Goal: Information Seeking & Learning: Compare options

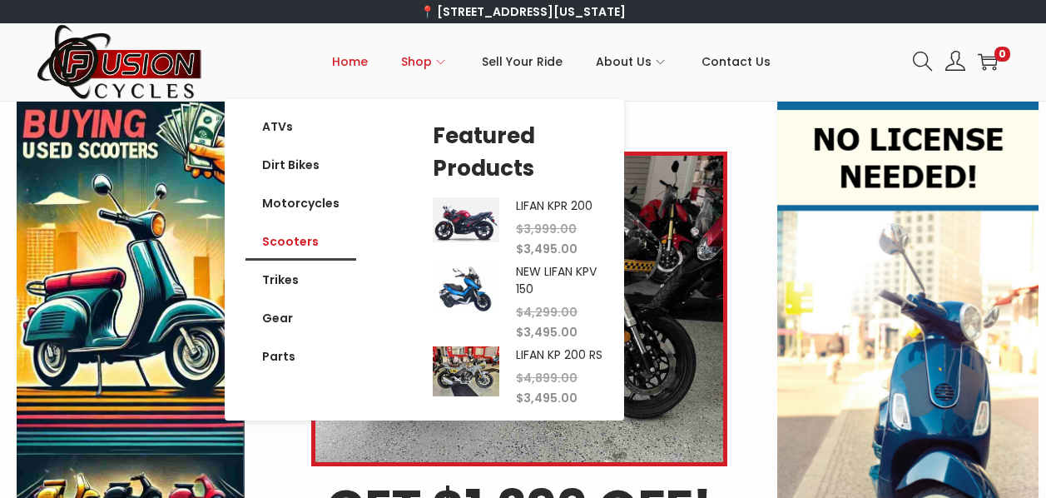
click at [306, 241] on link "Scooters" at bounding box center [301, 241] width 111 height 38
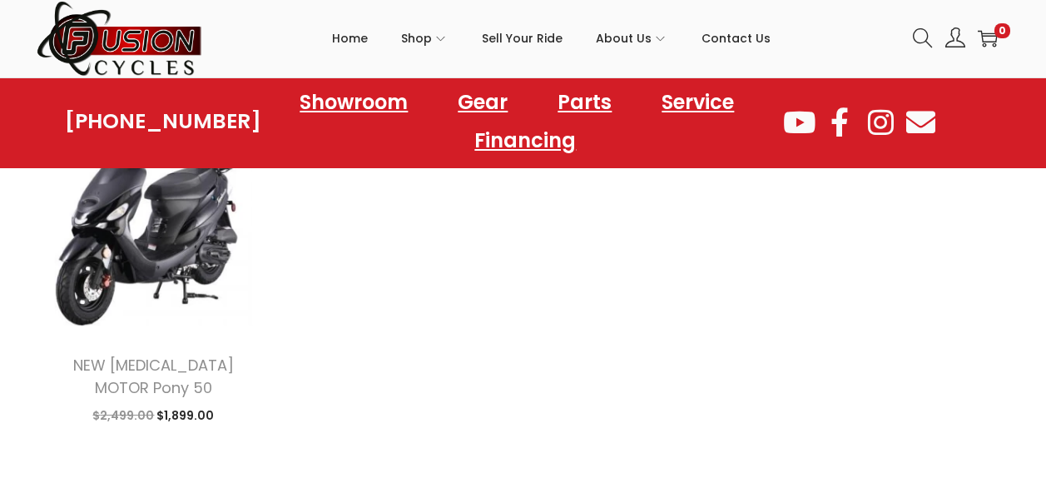
scroll to position [1998, 0]
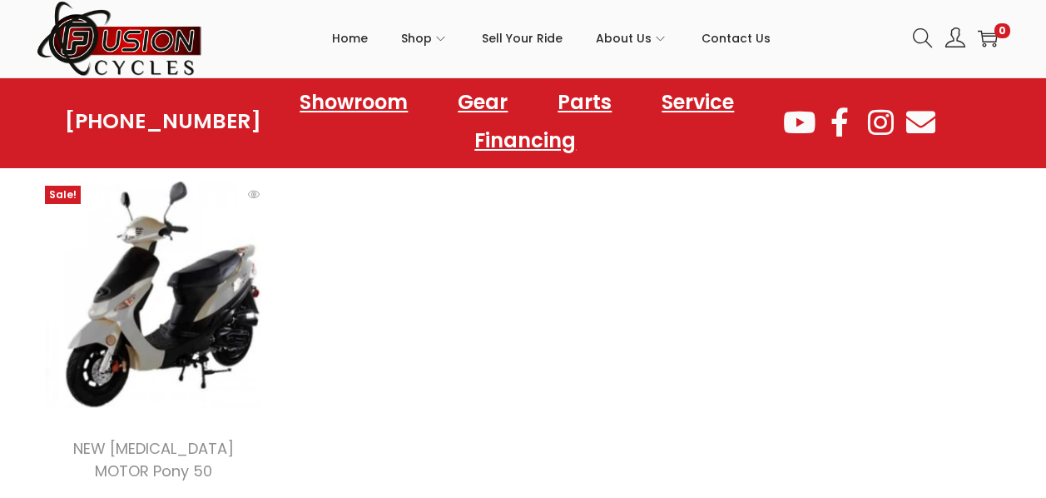
click at [181, 330] on img at bounding box center [154, 294] width 235 height 235
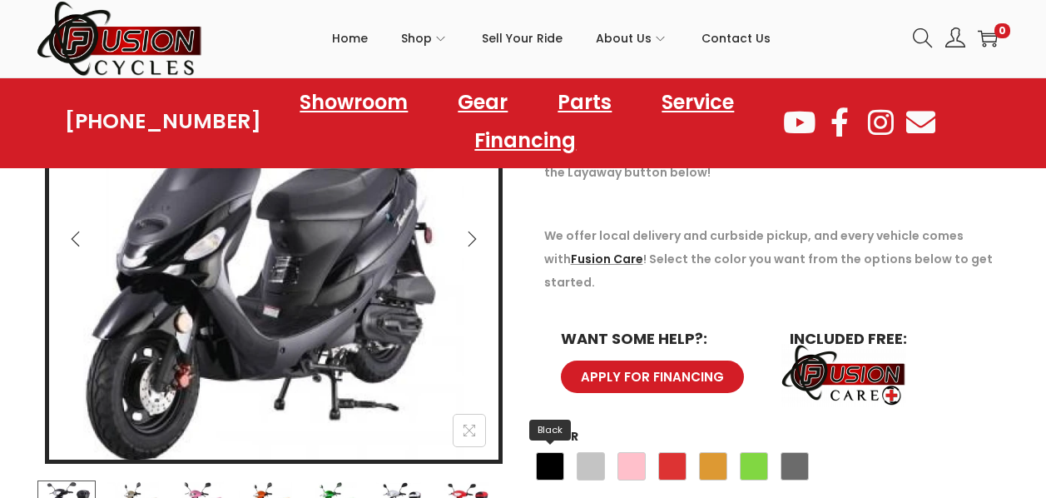
click at [554, 452] on span "Black" at bounding box center [550, 466] width 28 height 28
click at [799, 452] on span "Gray" at bounding box center [795, 466] width 28 height 28
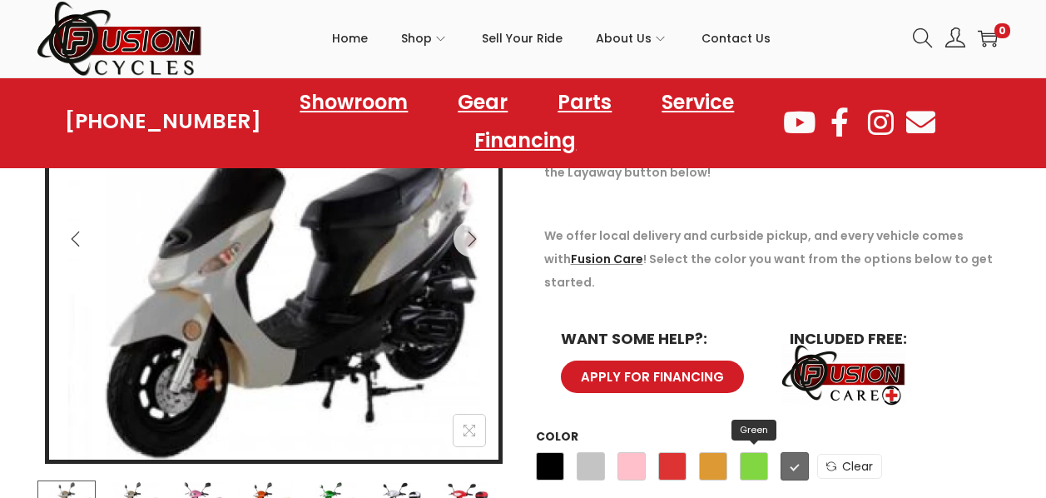
click at [755, 452] on span "Green" at bounding box center [754, 466] width 28 height 28
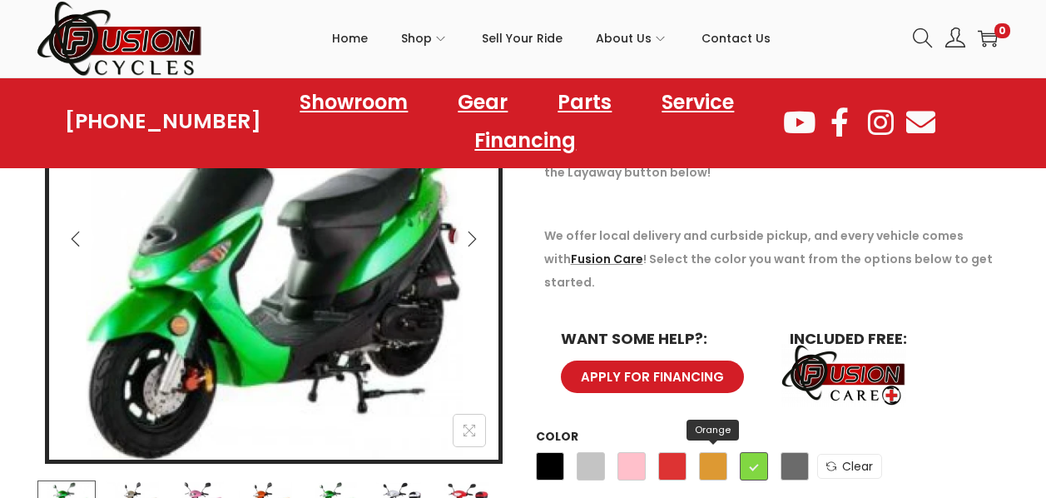
click at [718, 452] on span "Orange" at bounding box center [713, 466] width 28 height 28
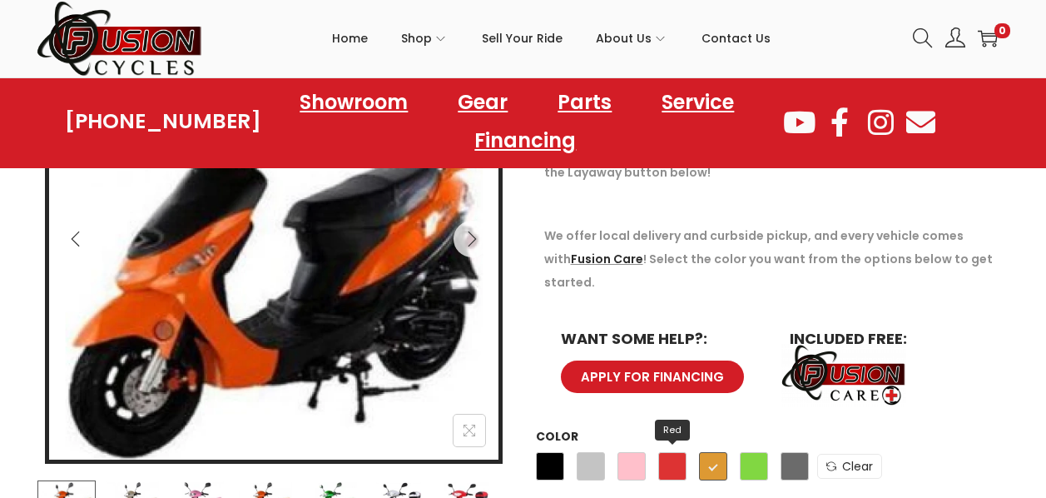
click at [670, 452] on span "Red" at bounding box center [672, 466] width 28 height 28
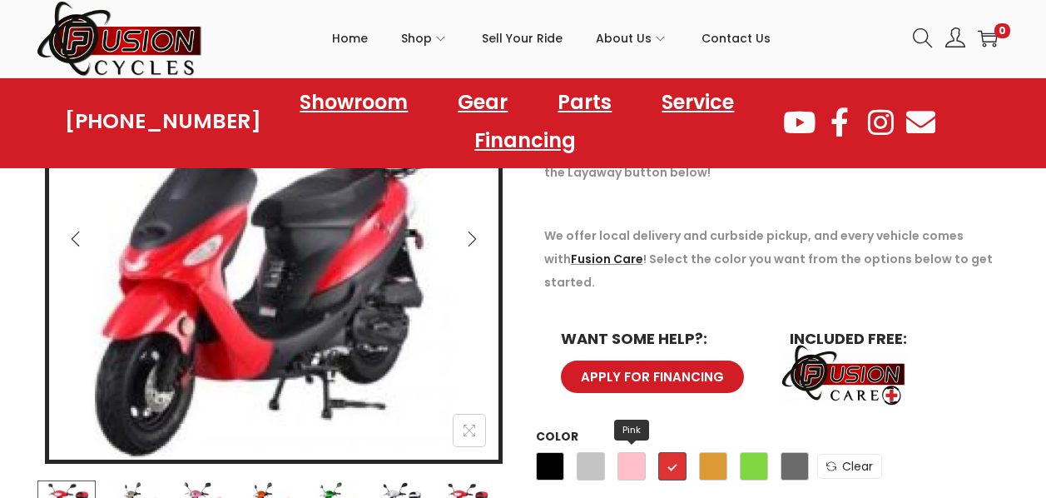
click at [636, 452] on span "Pink" at bounding box center [632, 466] width 28 height 28
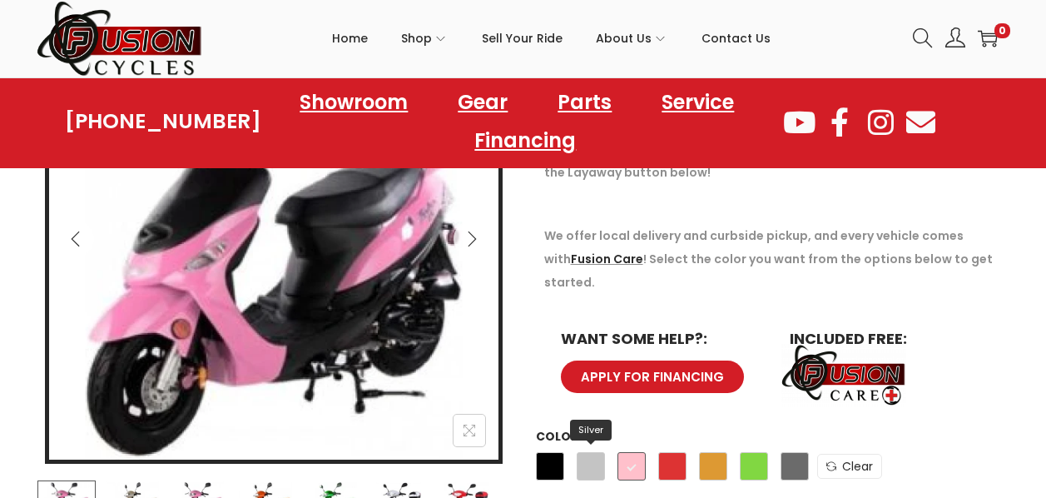
click at [585, 452] on span "Silver" at bounding box center [591, 466] width 28 height 28
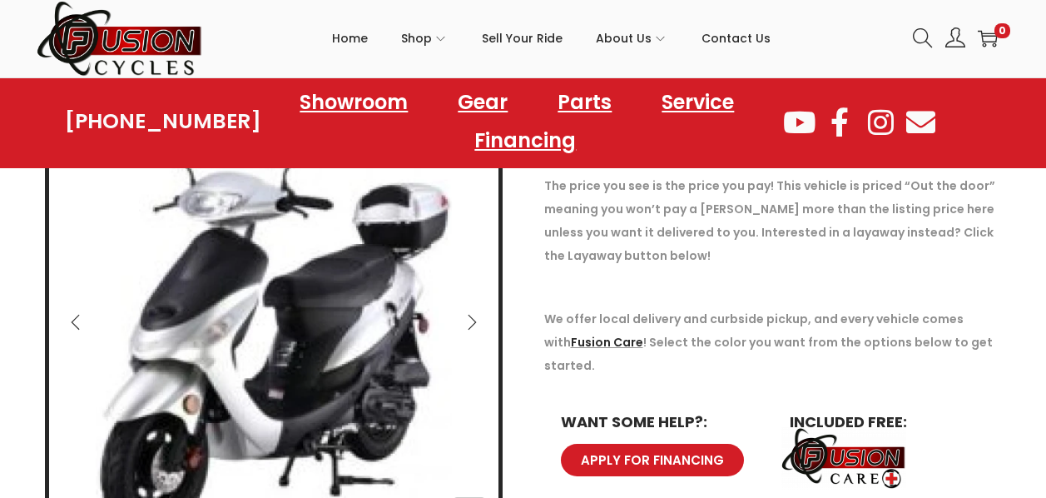
scroll to position [333, 0]
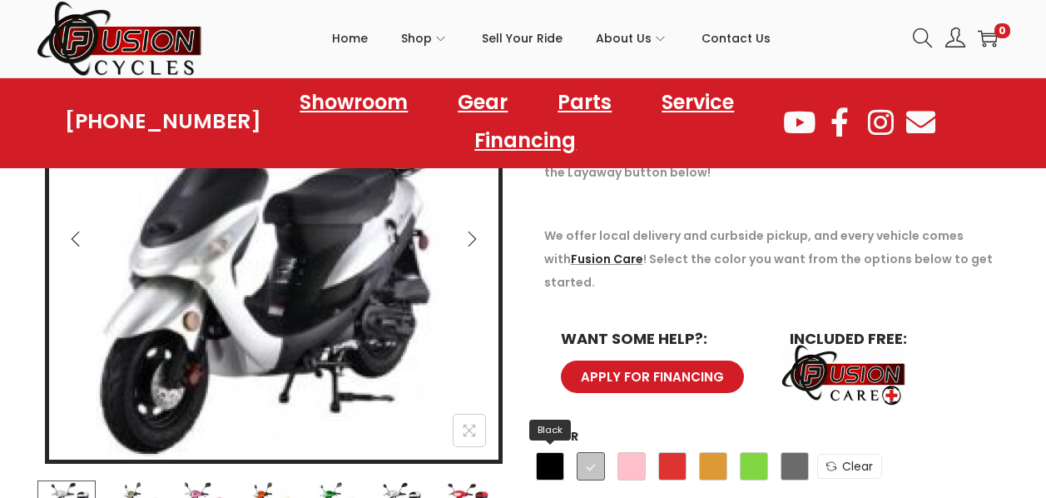
click at [552, 452] on span "Black" at bounding box center [550, 466] width 28 height 28
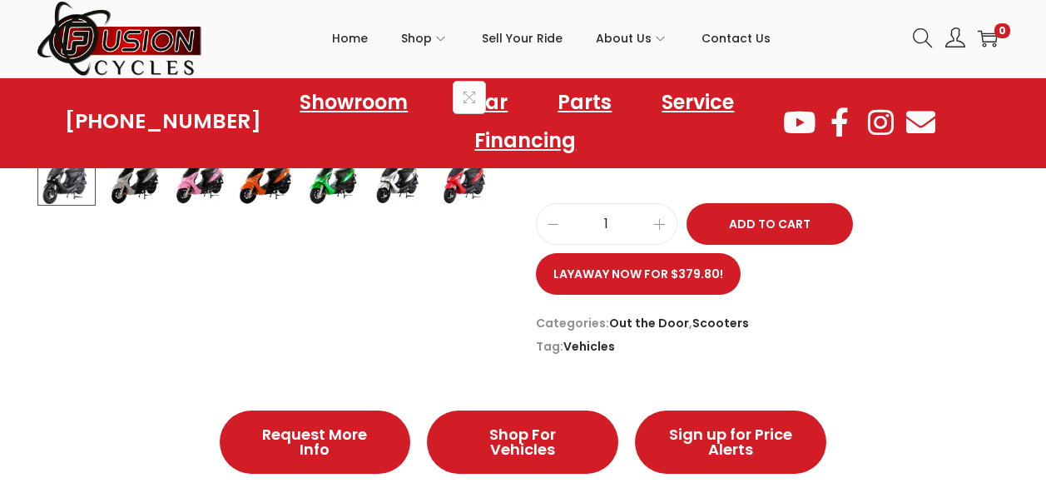
scroll to position [499, 0]
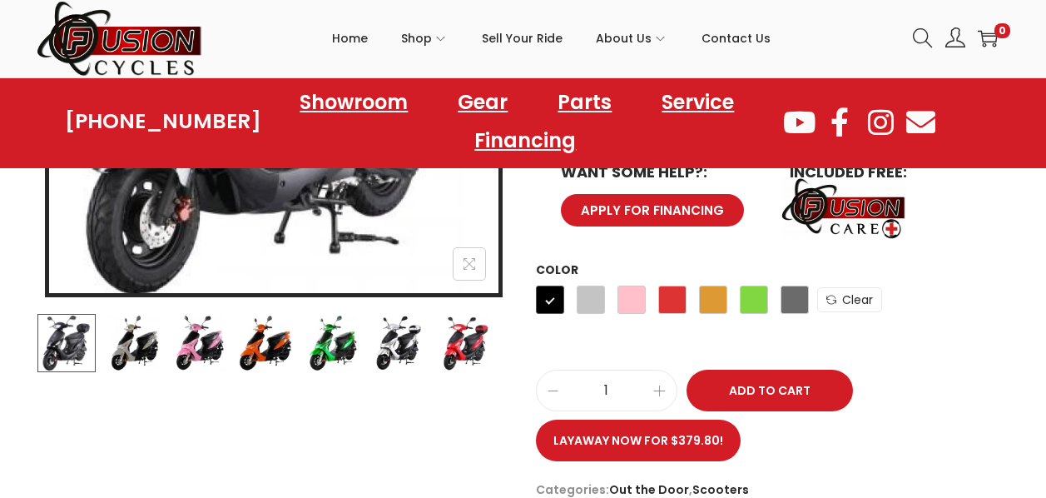
click at [133, 344] on img at bounding box center [132, 343] width 58 height 58
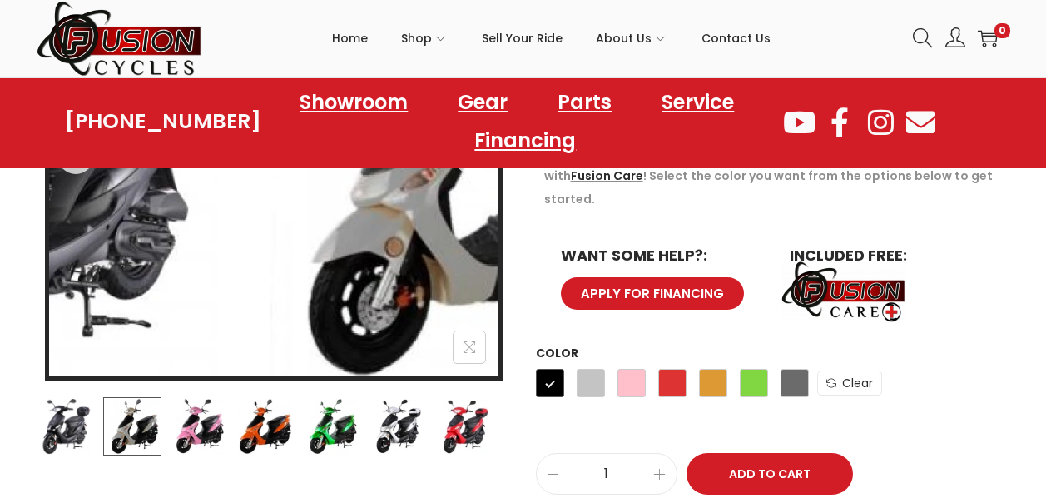
scroll to position [333, 0]
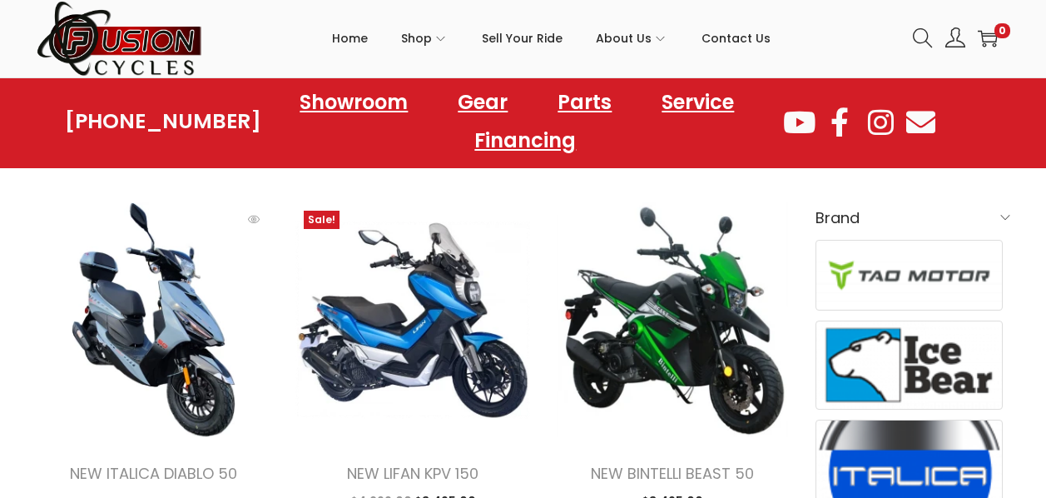
scroll to position [583, 0]
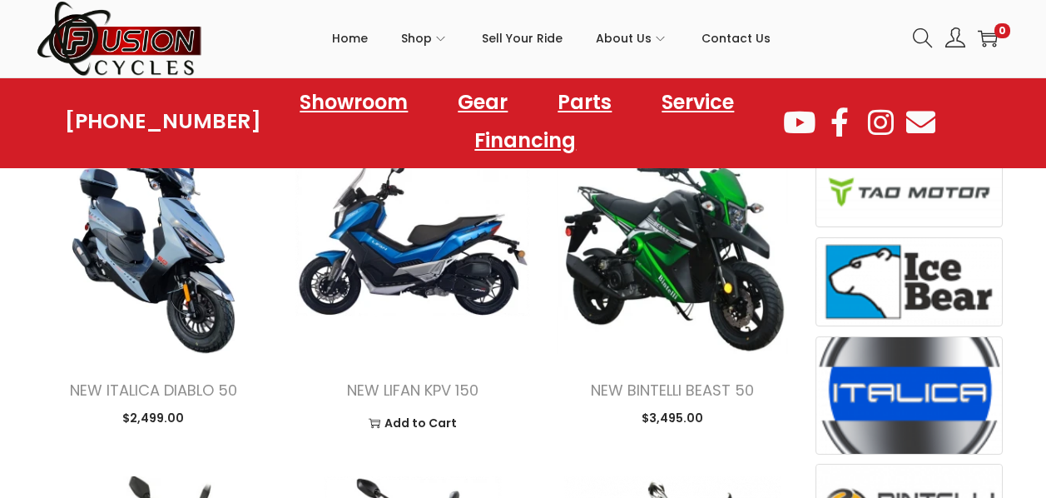
click at [349, 261] on img at bounding box center [412, 236] width 235 height 235
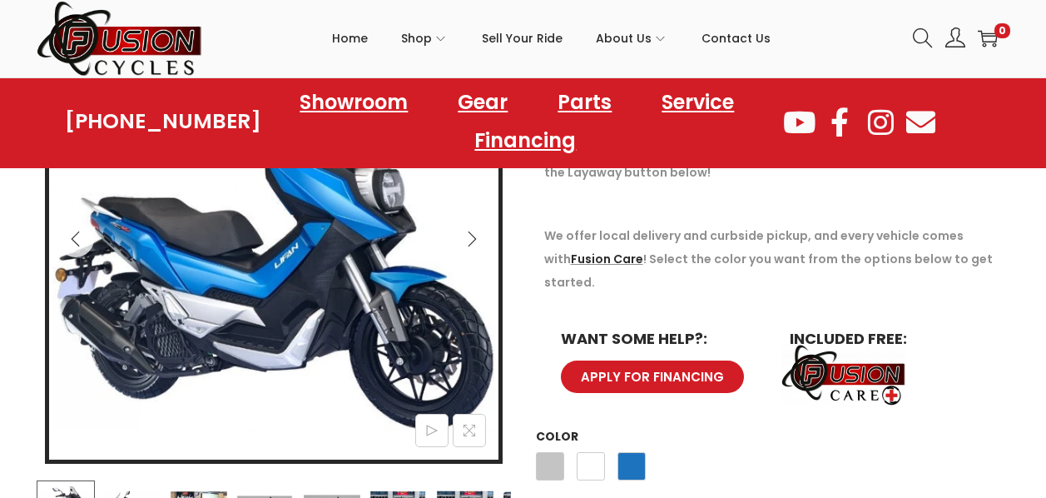
scroll to position [416, 0]
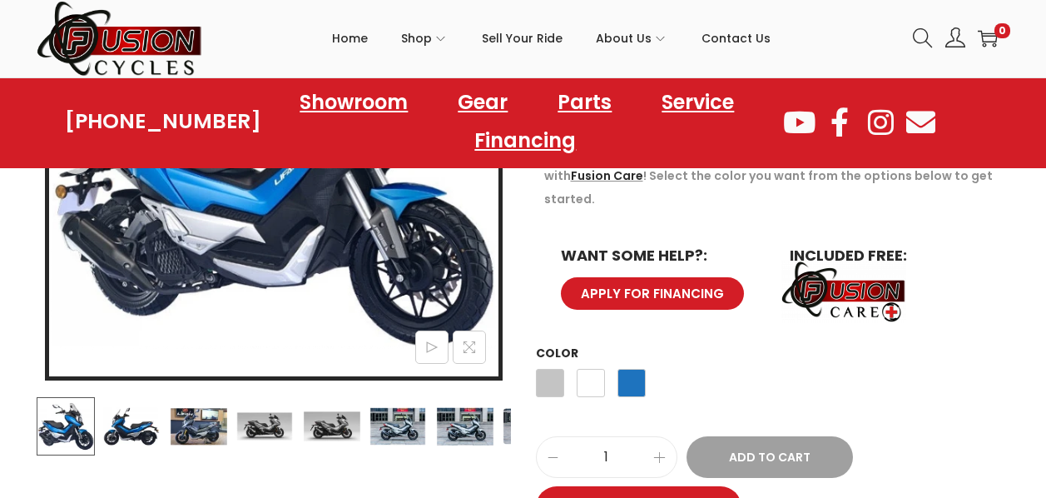
click at [196, 424] on img at bounding box center [198, 426] width 58 height 58
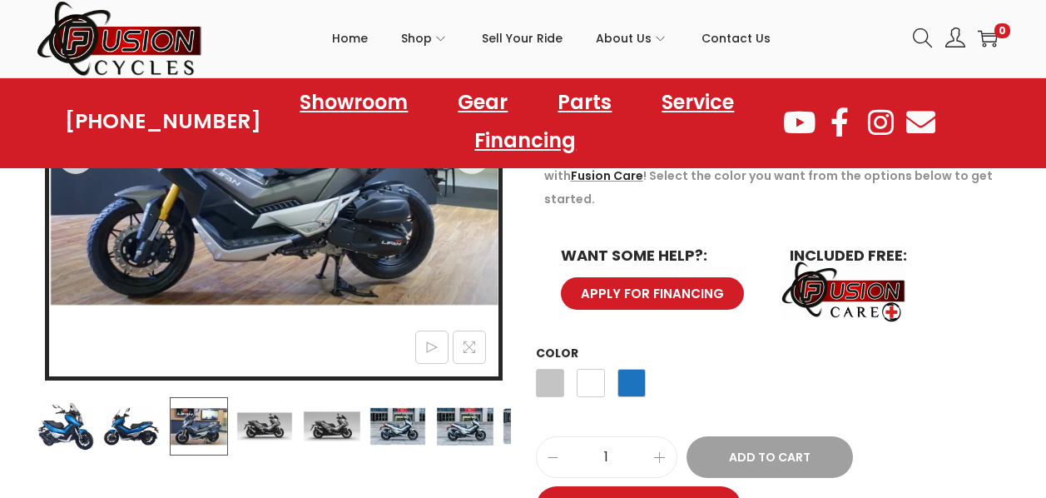
click at [322, 423] on img at bounding box center [331, 426] width 58 height 58
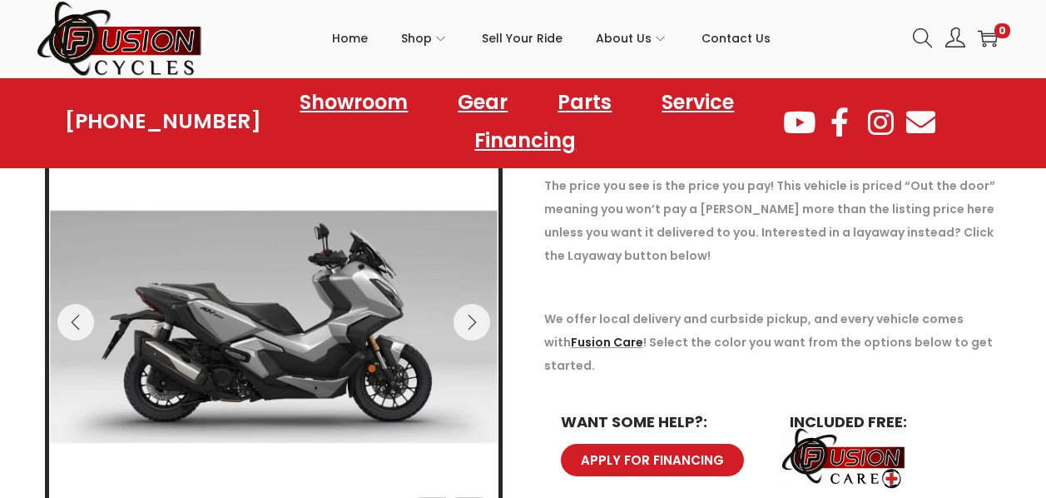
scroll to position [499, 0]
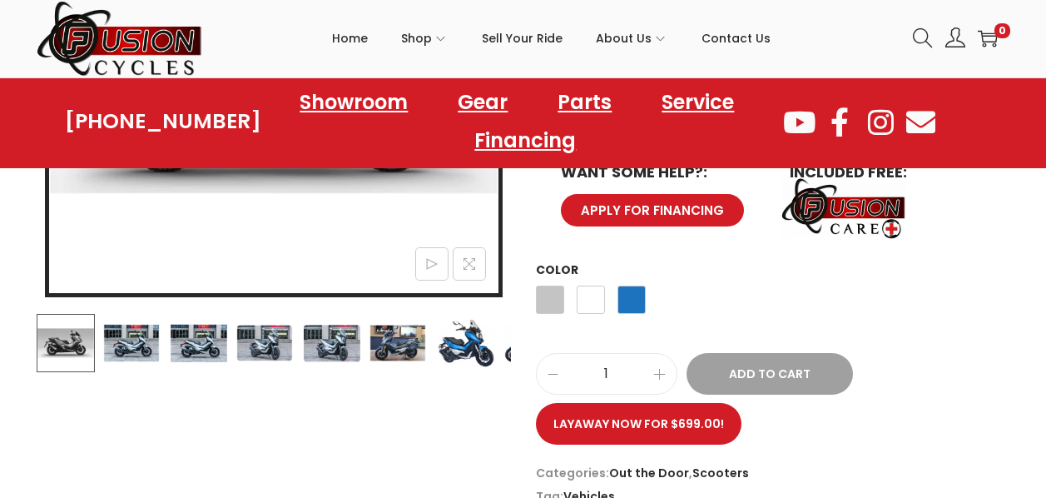
click at [320, 342] on img at bounding box center [331, 343] width 58 height 58
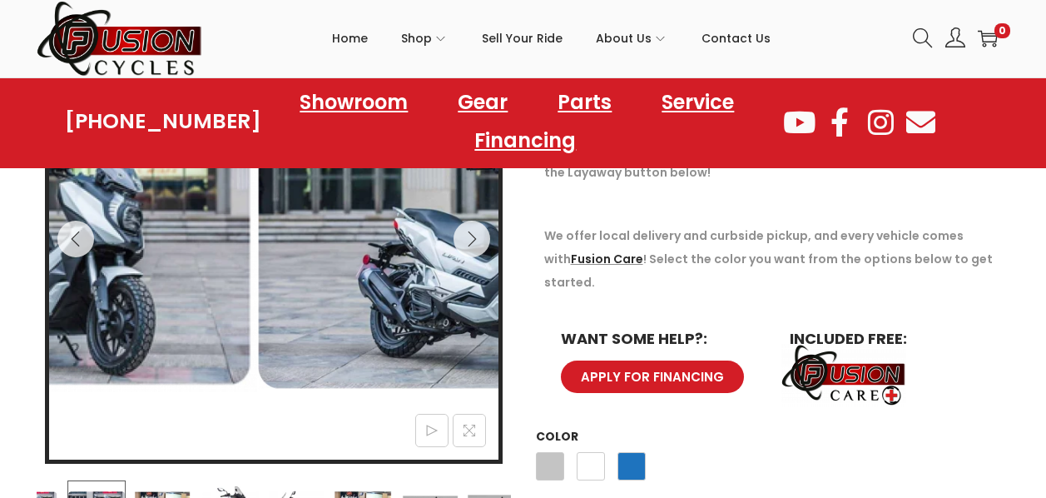
scroll to position [250, 0]
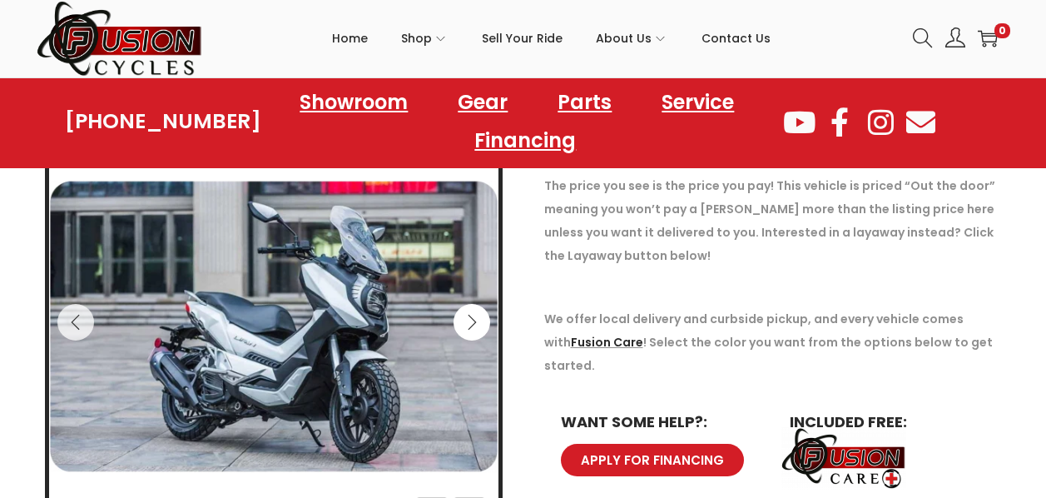
click at [477, 320] on icon "Next" at bounding box center [472, 322] width 17 height 17
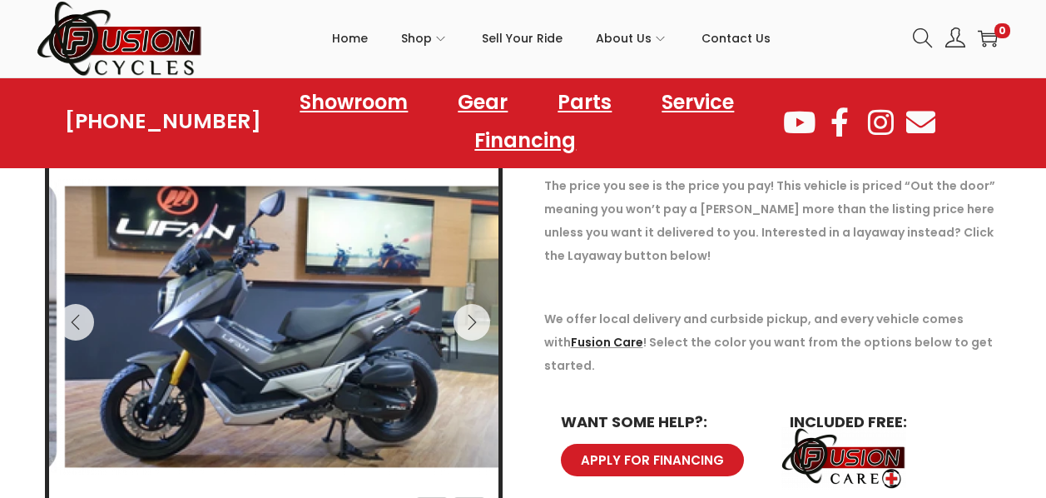
scroll to position [0, 0]
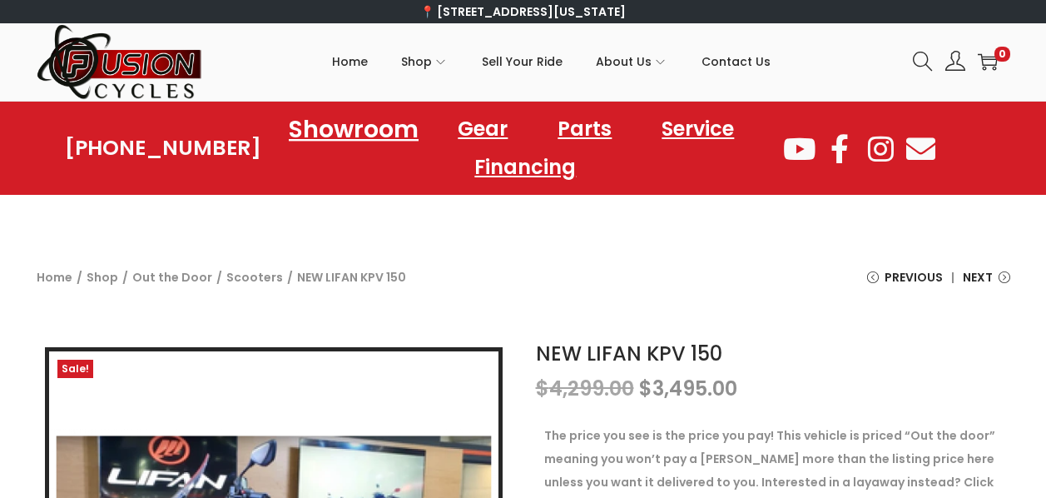
click at [379, 132] on link "Showroom" at bounding box center [354, 129] width 170 height 46
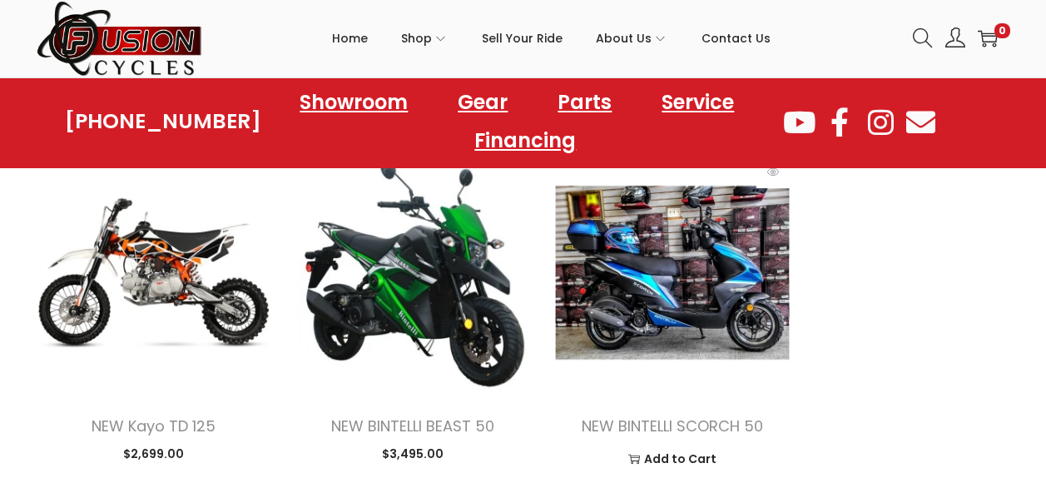
scroll to position [2081, 0]
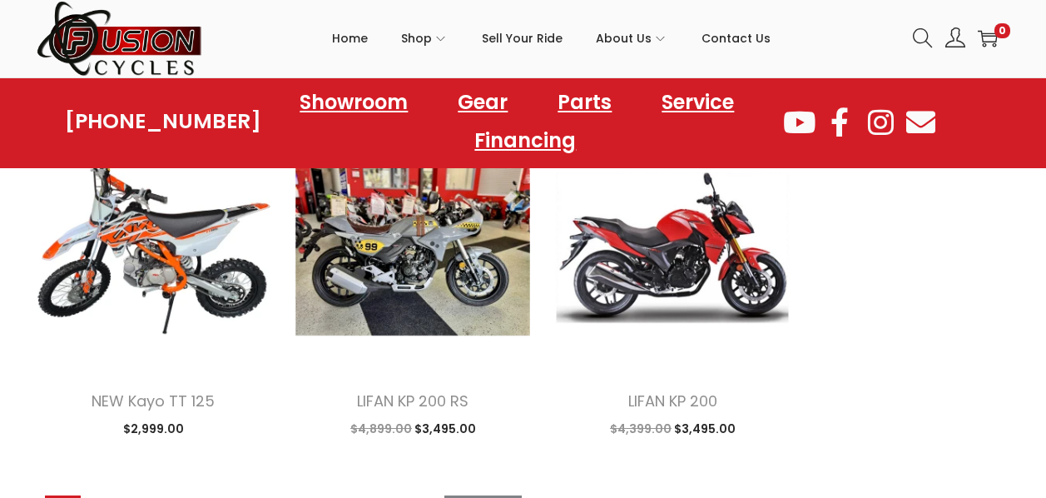
scroll to position [3746, 0]
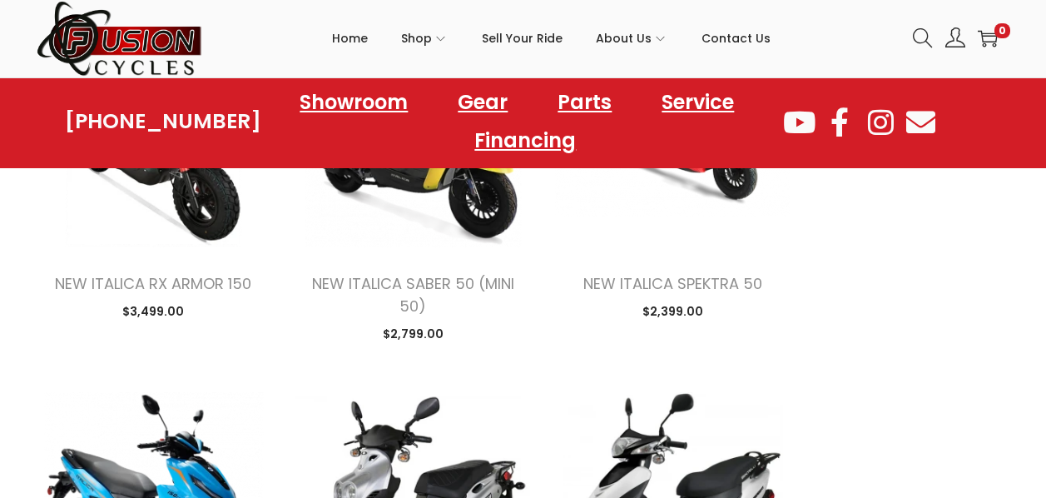
scroll to position [1831, 0]
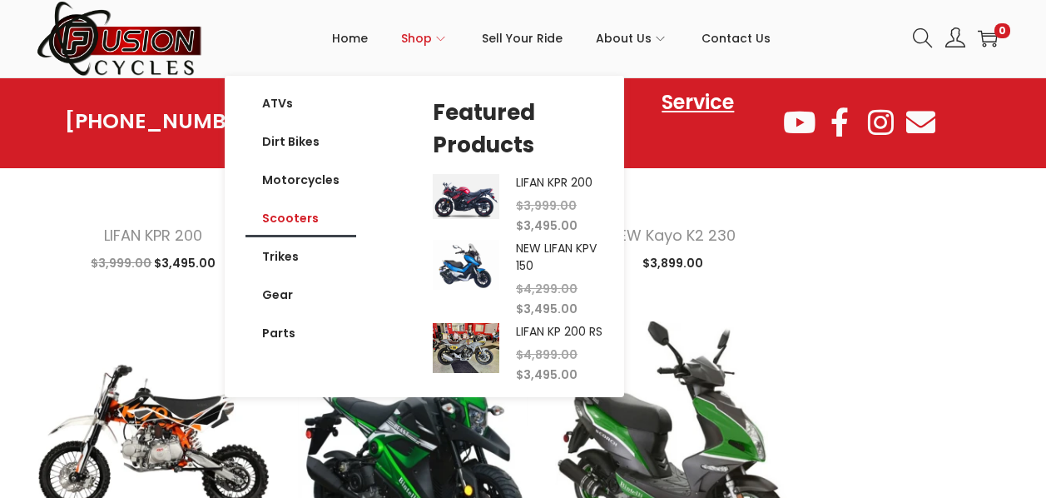
click at [307, 216] on link "Scooters" at bounding box center [301, 218] width 111 height 38
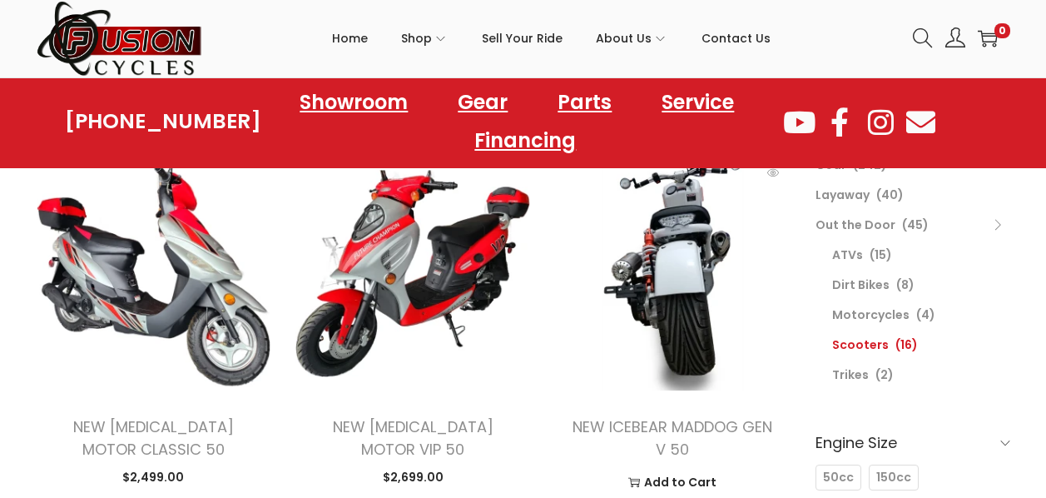
scroll to position [83, 0]
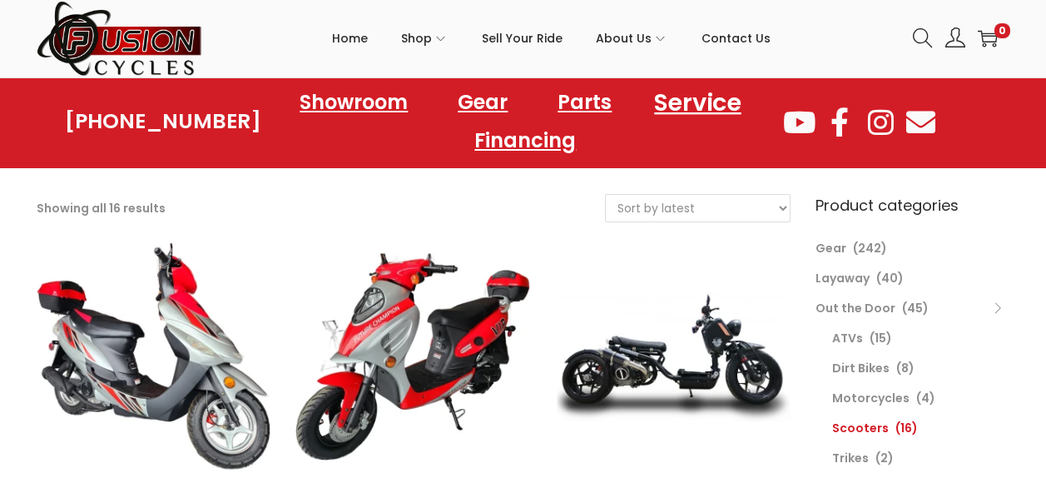
click at [695, 93] on link "Service" at bounding box center [698, 102] width 127 height 46
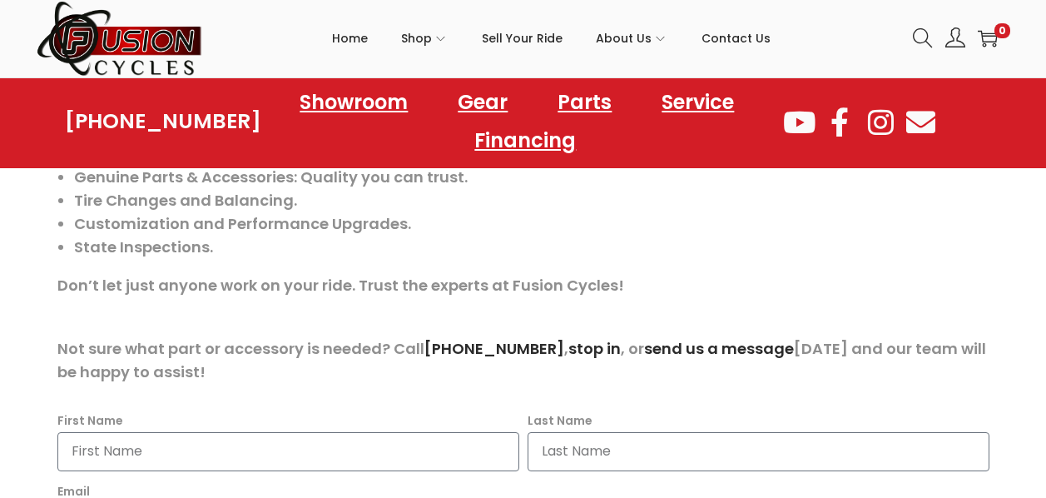
scroll to position [83, 0]
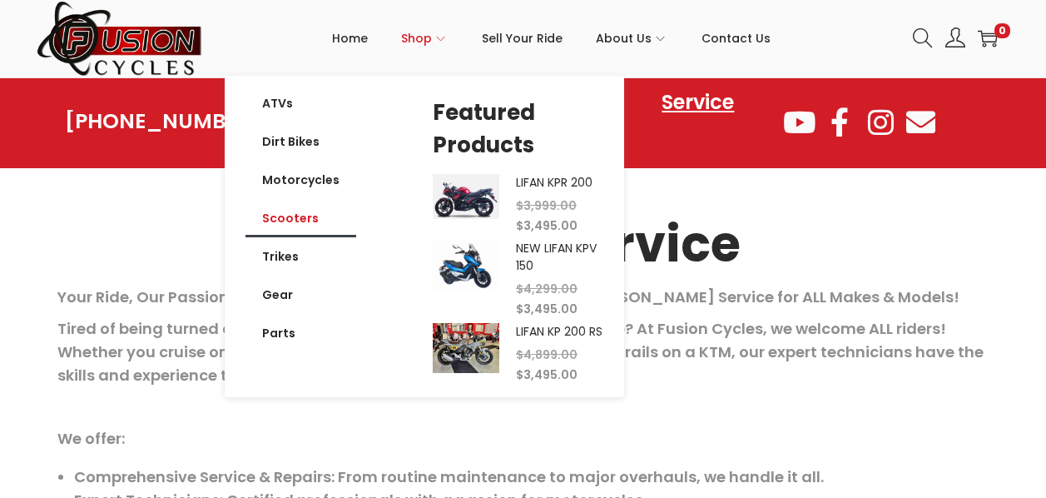
click at [312, 215] on link "Scooters" at bounding box center [301, 218] width 111 height 38
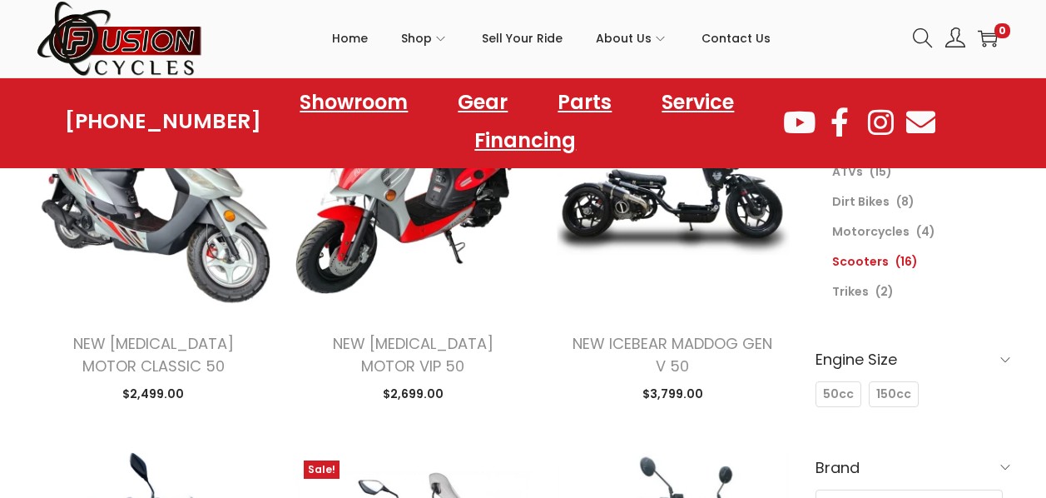
scroll to position [166, 0]
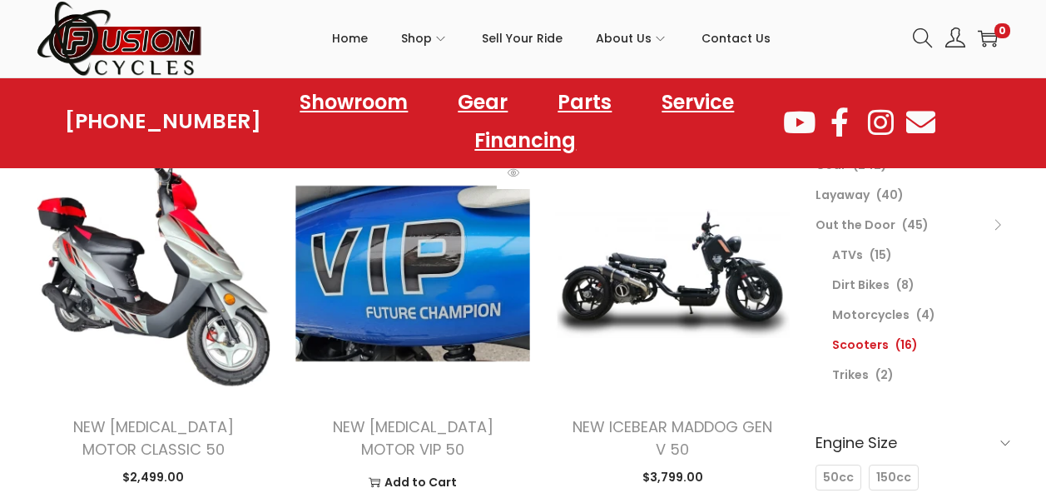
click at [454, 263] on img at bounding box center [412, 273] width 235 height 235
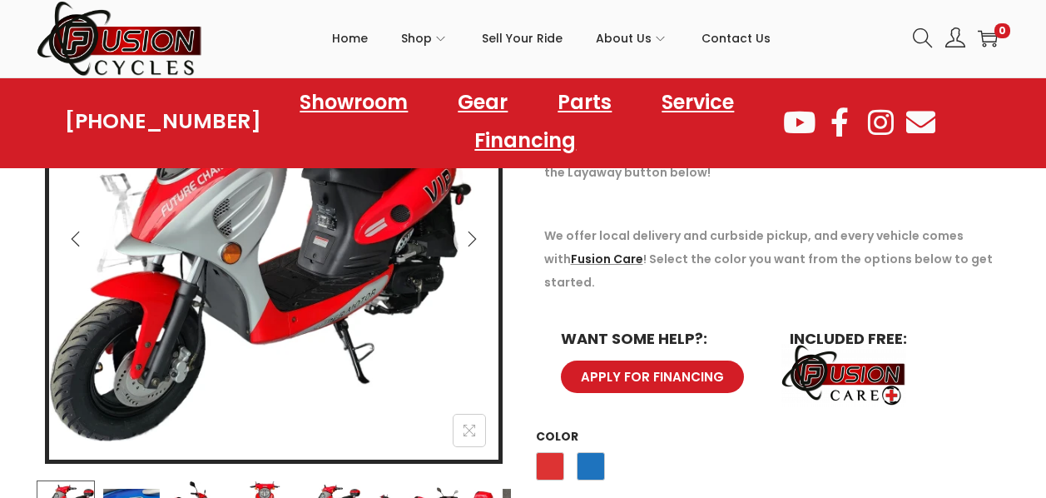
scroll to position [583, 0]
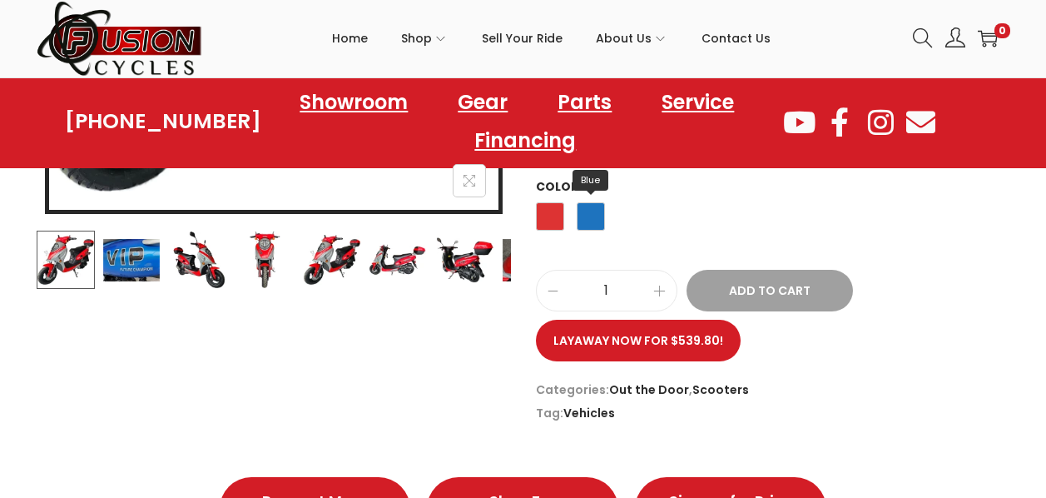
click at [584, 202] on span "Blue" at bounding box center [591, 216] width 28 height 28
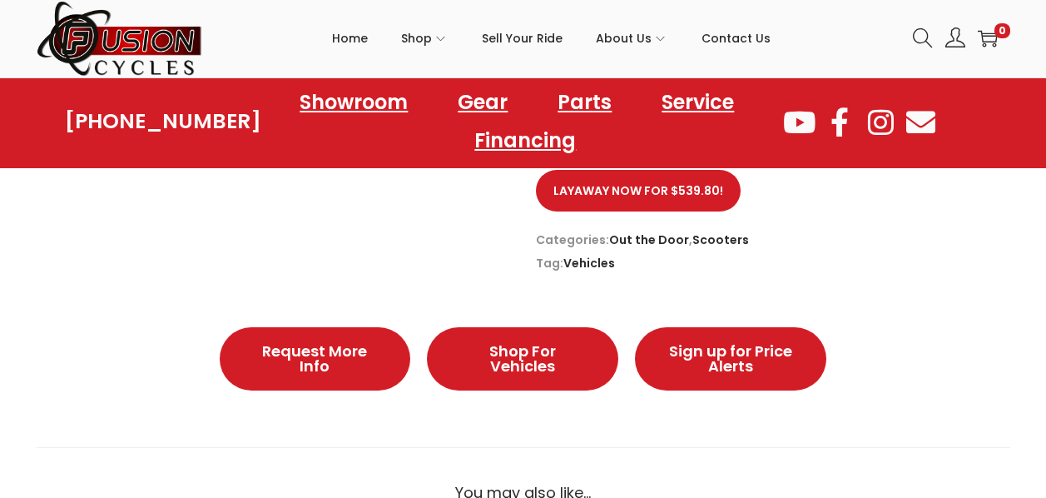
scroll to position [166, 0]
